Goal: Information Seeking & Learning: Find specific fact

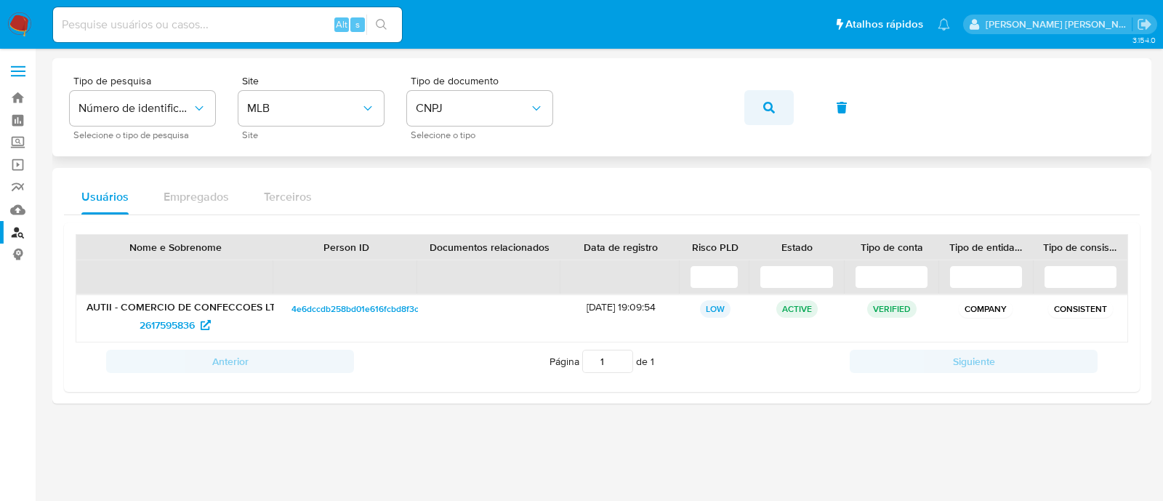
click at [764, 102] on icon "button" at bounding box center [769, 108] width 12 height 12
click at [187, 321] on span "1785515740" at bounding box center [167, 324] width 53 height 23
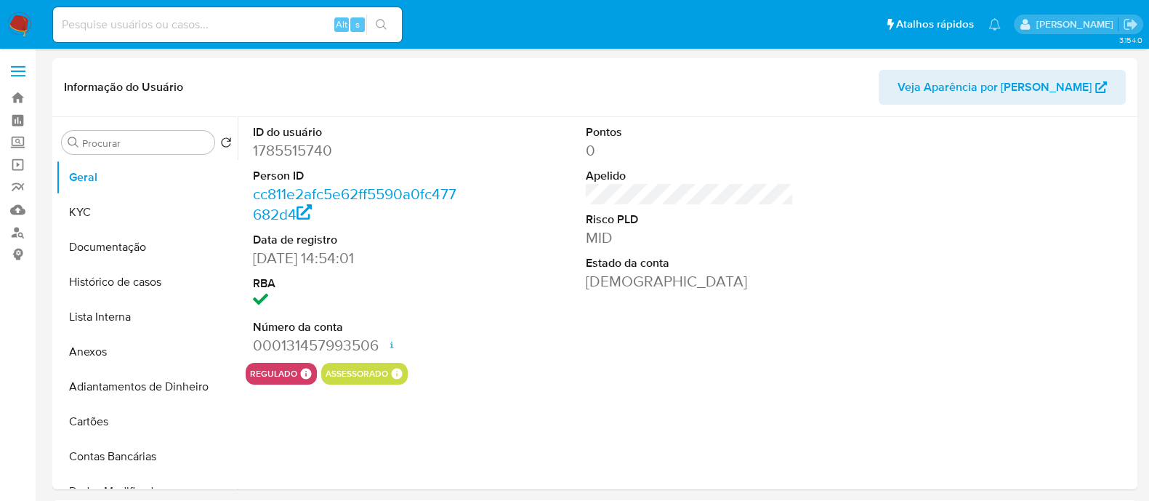
select select "10"
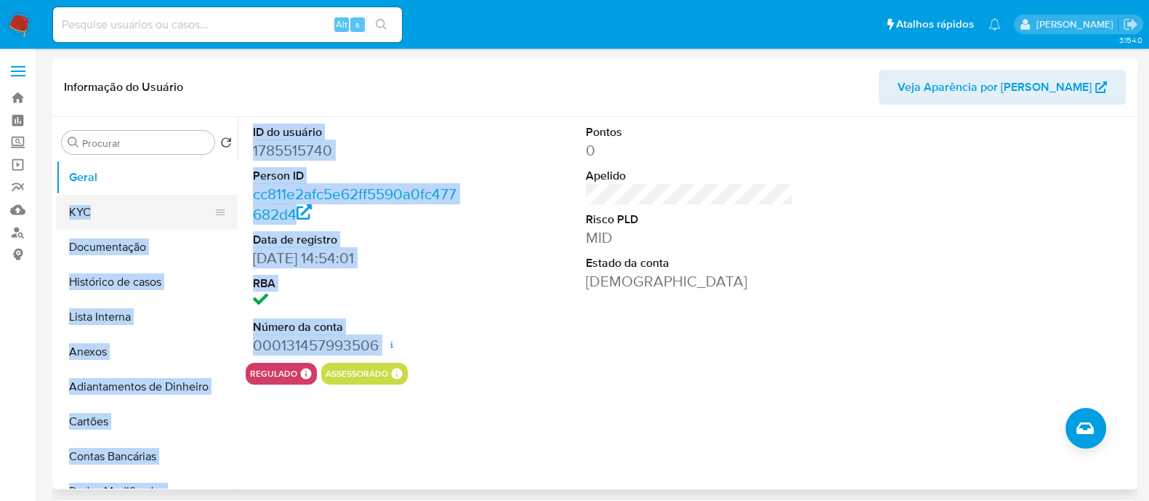
drag, startPoint x: 0, startPoint y: 0, endPoint x: 132, endPoint y: 213, distance: 250.3
click at [132, 213] on div "Procurar Retornar ao pedido padrão Geral KYC Documentação Histórico de casos Li…" at bounding box center [595, 303] width 1078 height 372
click at [132, 213] on button "KYC" at bounding box center [141, 212] width 170 height 35
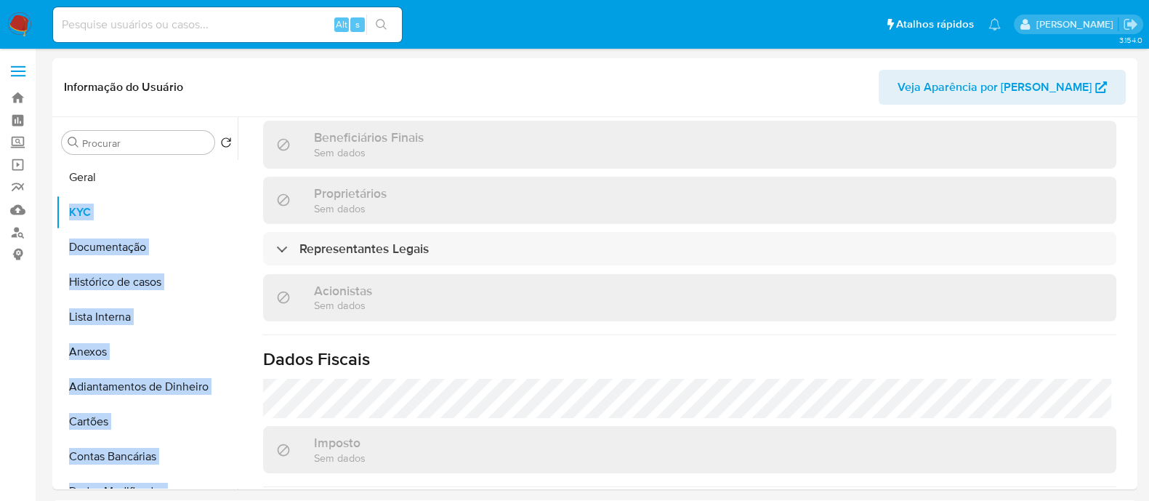
scroll to position [811, 0]
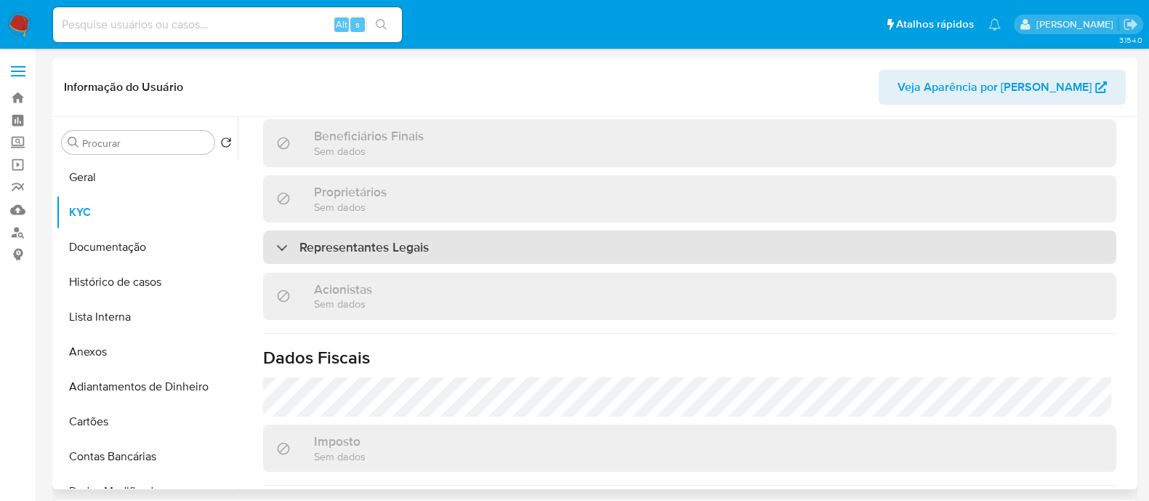
click at [516, 230] on div "Representantes Legais" at bounding box center [689, 246] width 853 height 33
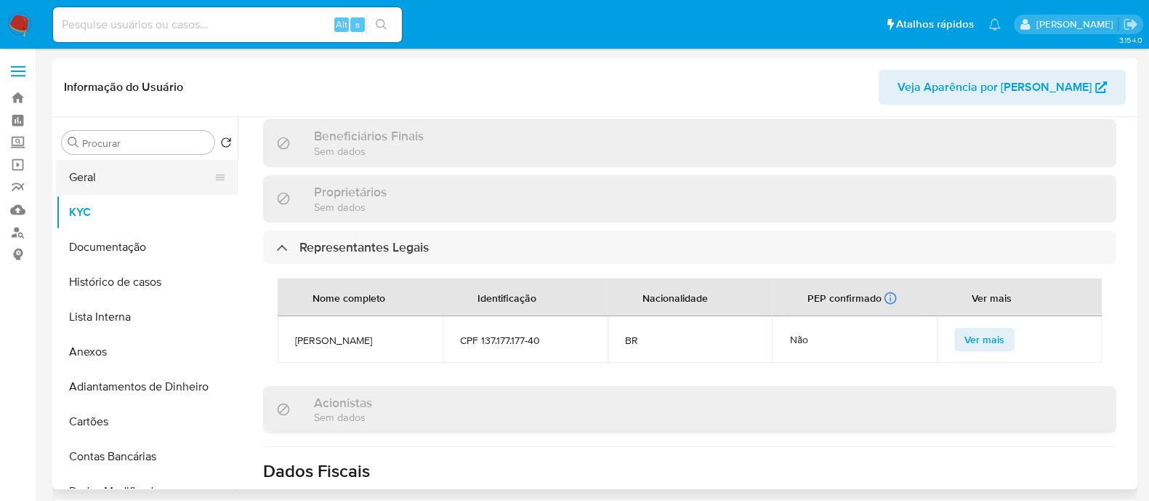
click at [160, 175] on button "Geral" at bounding box center [141, 177] width 170 height 35
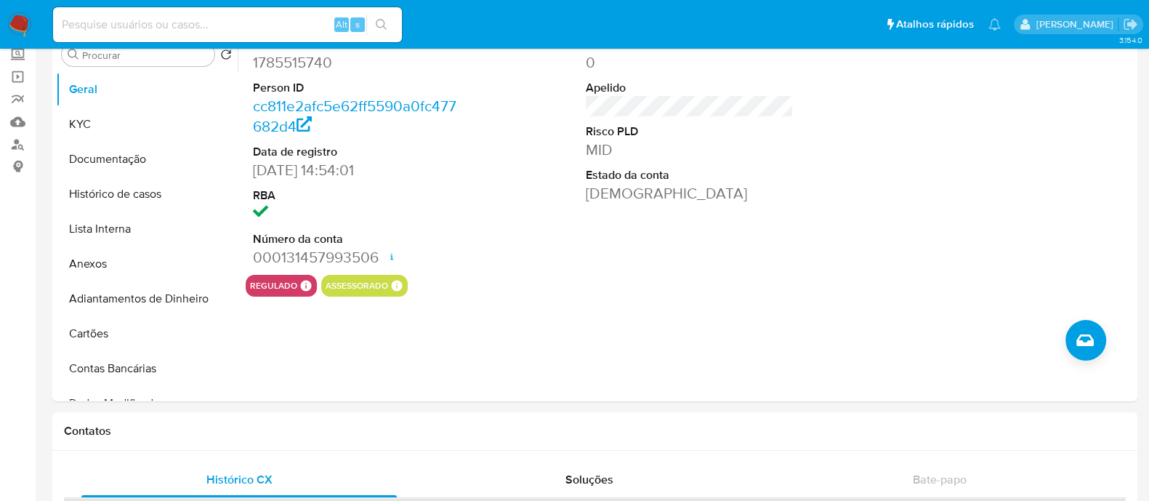
scroll to position [86, 0]
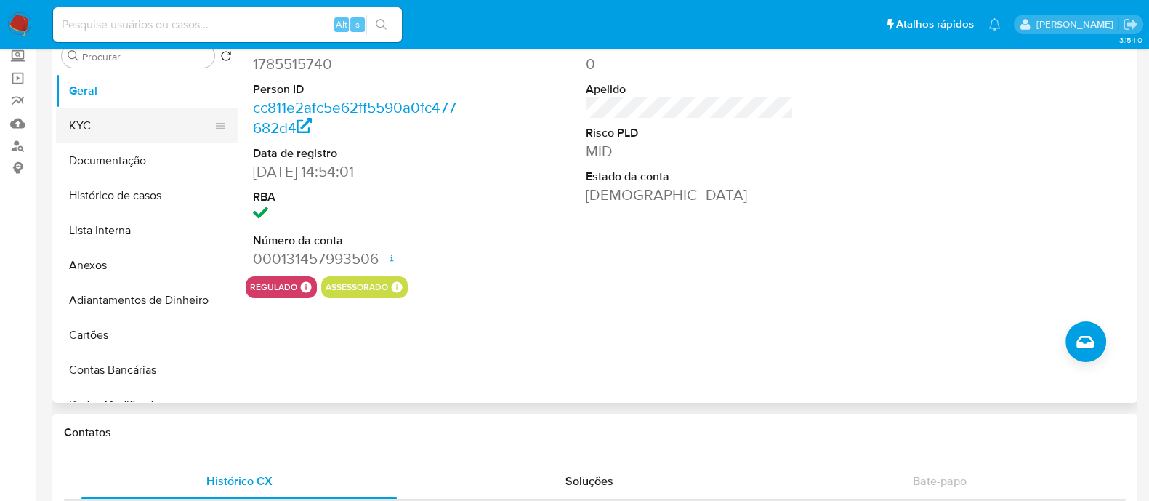
click at [110, 132] on button "KYC" at bounding box center [141, 125] width 170 height 35
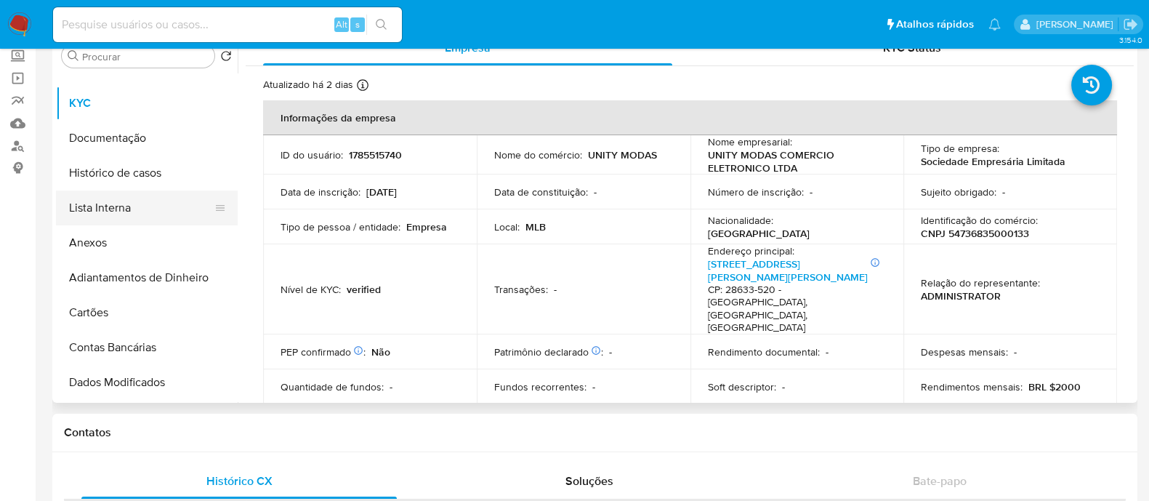
scroll to position [21, 0]
click at [145, 124] on button "Documentação" at bounding box center [141, 139] width 170 height 35
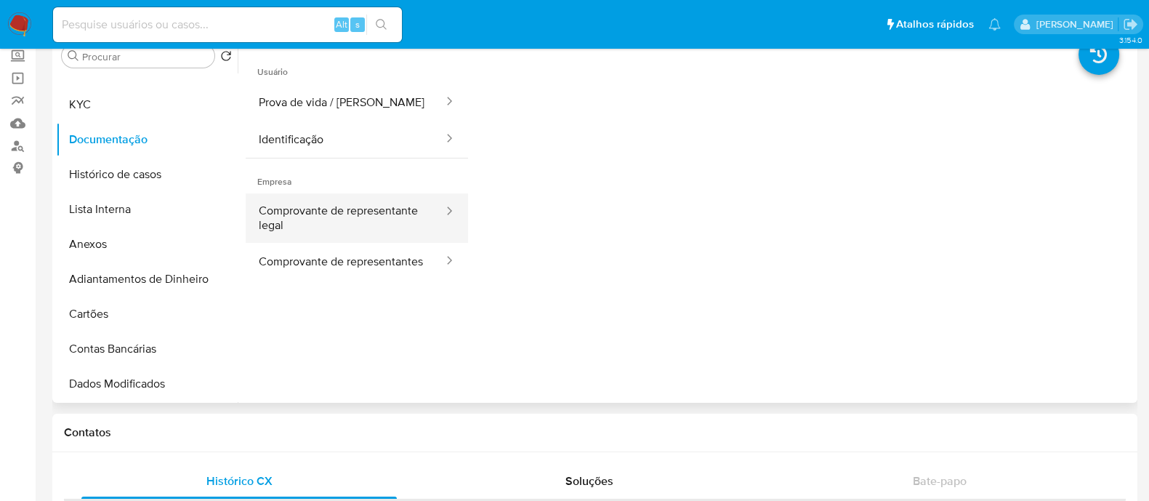
click at [328, 208] on button "Comprovante de representante legal" at bounding box center [345, 217] width 199 height 49
